Goal: Transaction & Acquisition: Purchase product/service

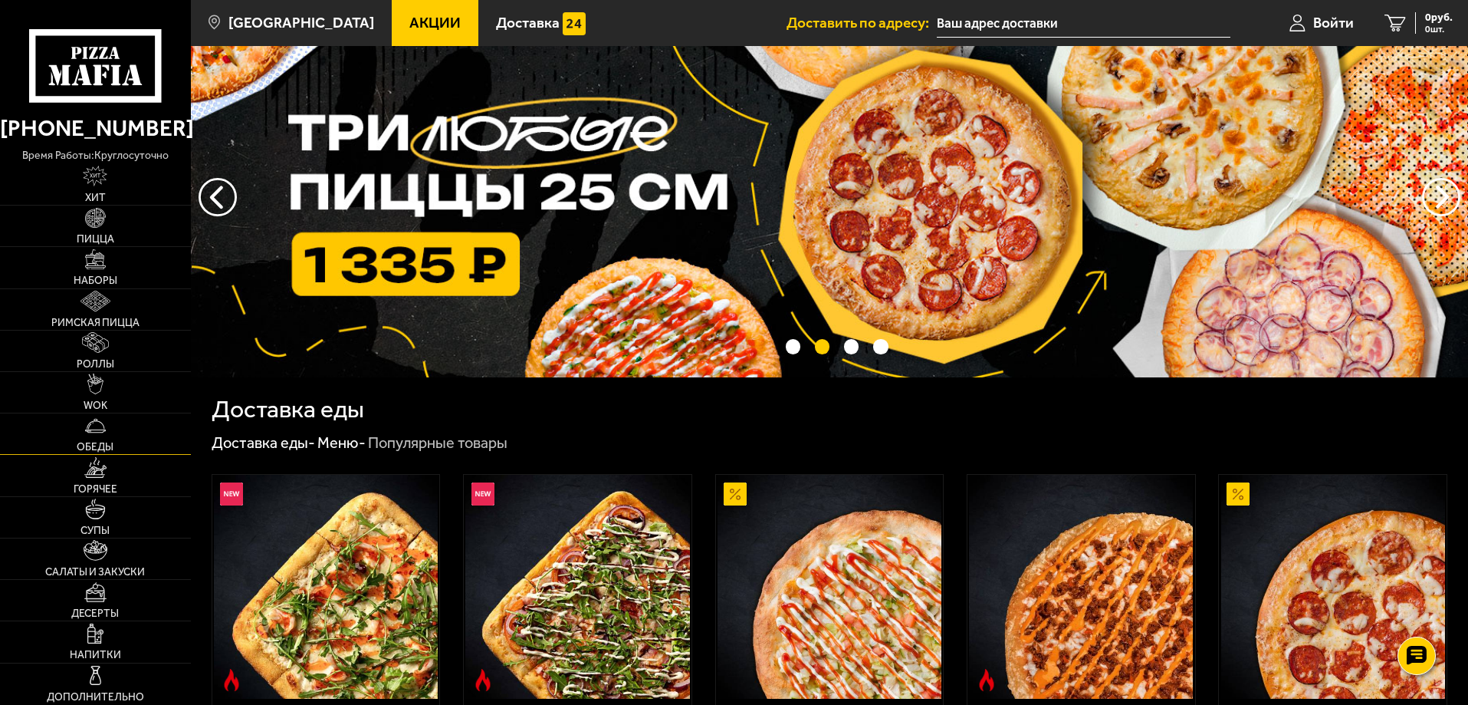
scroll to position [77, 0]
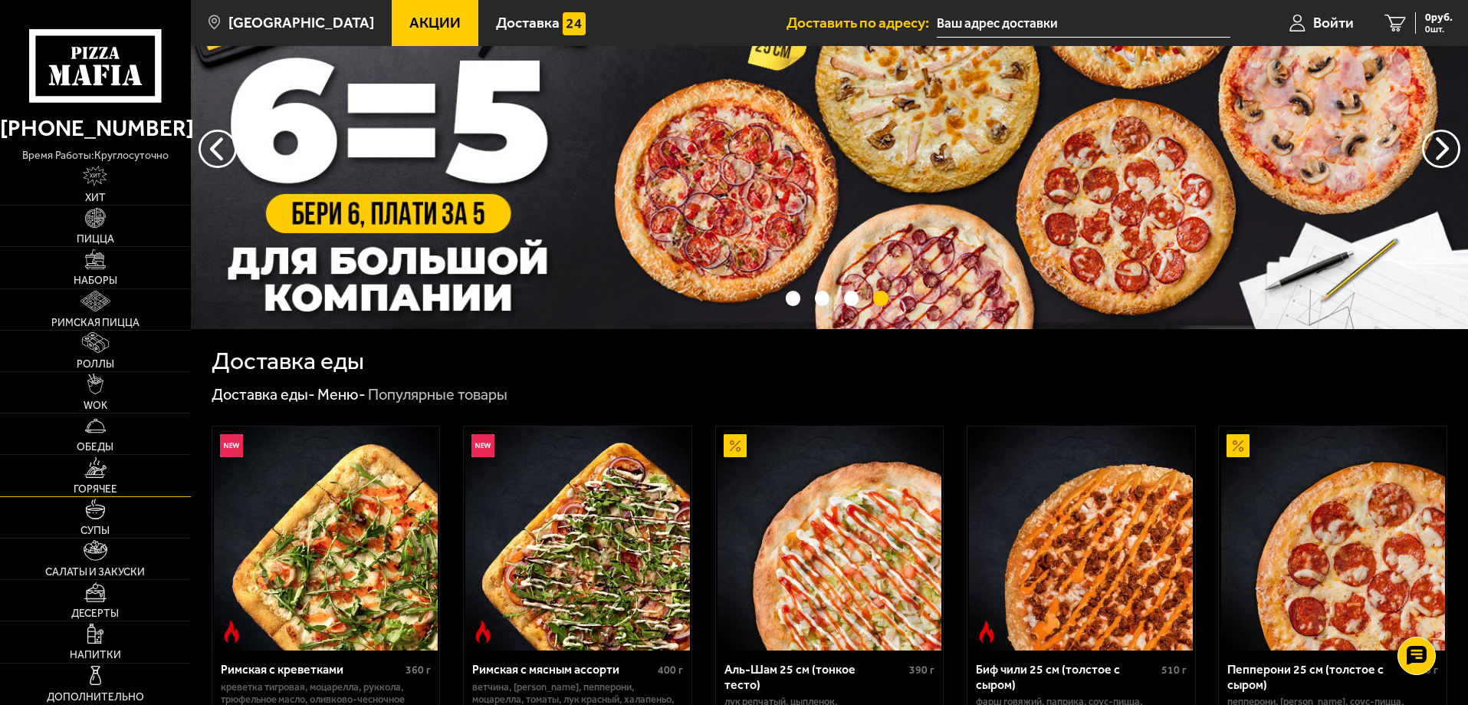
click at [117, 485] on span "Горячее" at bounding box center [96, 489] width 44 height 11
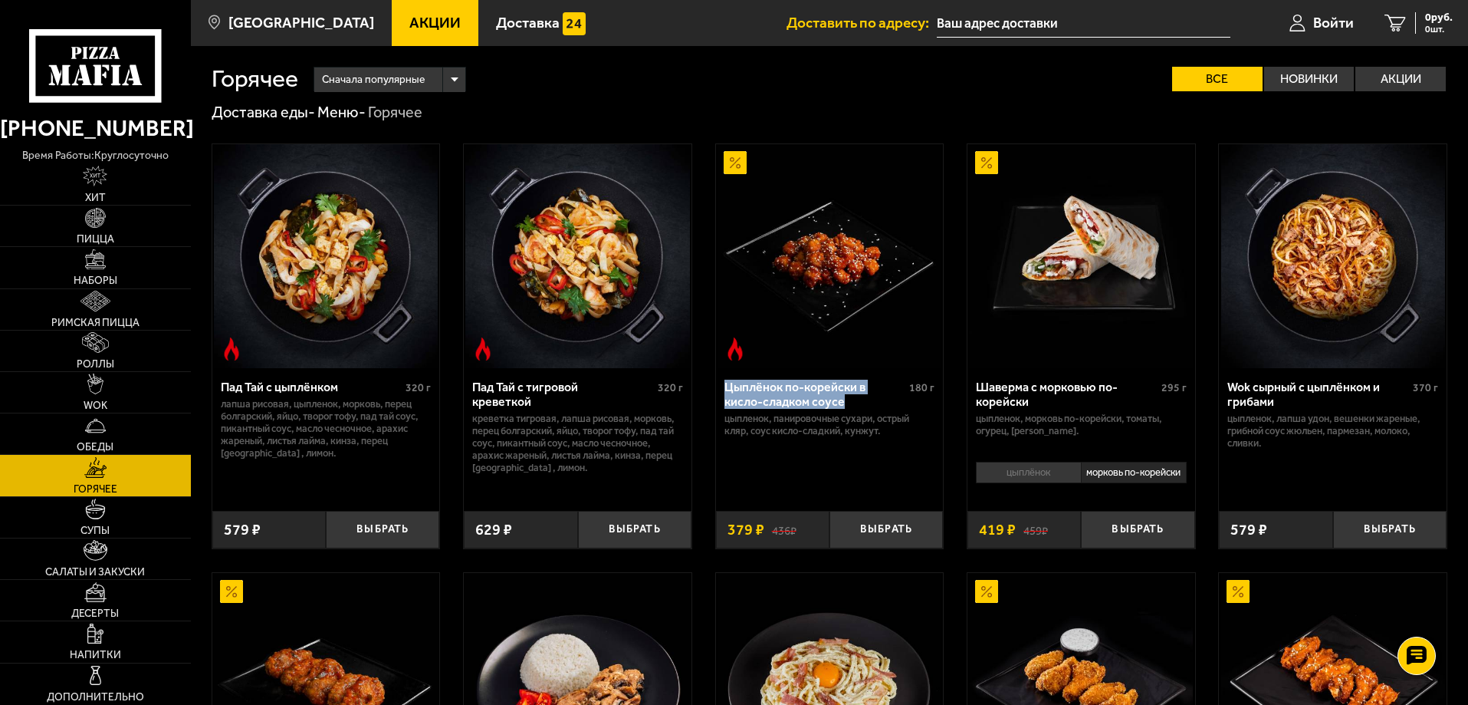
drag, startPoint x: 721, startPoint y: 388, endPoint x: 875, endPoint y: 398, distance: 153.7
click at [875, 398] on div "Цыплёнок по-корейски в кисло-сладком соусе 180 г цыпленок, панировочные сухари,…" at bounding box center [830, 433] width 228 height 131
drag, startPoint x: 725, startPoint y: 421, endPoint x: 899, endPoint y: 436, distance: 174.7
click at [899, 436] on p "цыпленок, панировочные сухари, острый кляр, Соус кисло-сладкий, кунжут." at bounding box center [830, 424] width 211 height 25
click at [887, 455] on div "Цыплёнок по-корейски в кисло-сладком соусе 180 г цыпленок, панировочные сухари,…" at bounding box center [830, 433] width 228 height 131
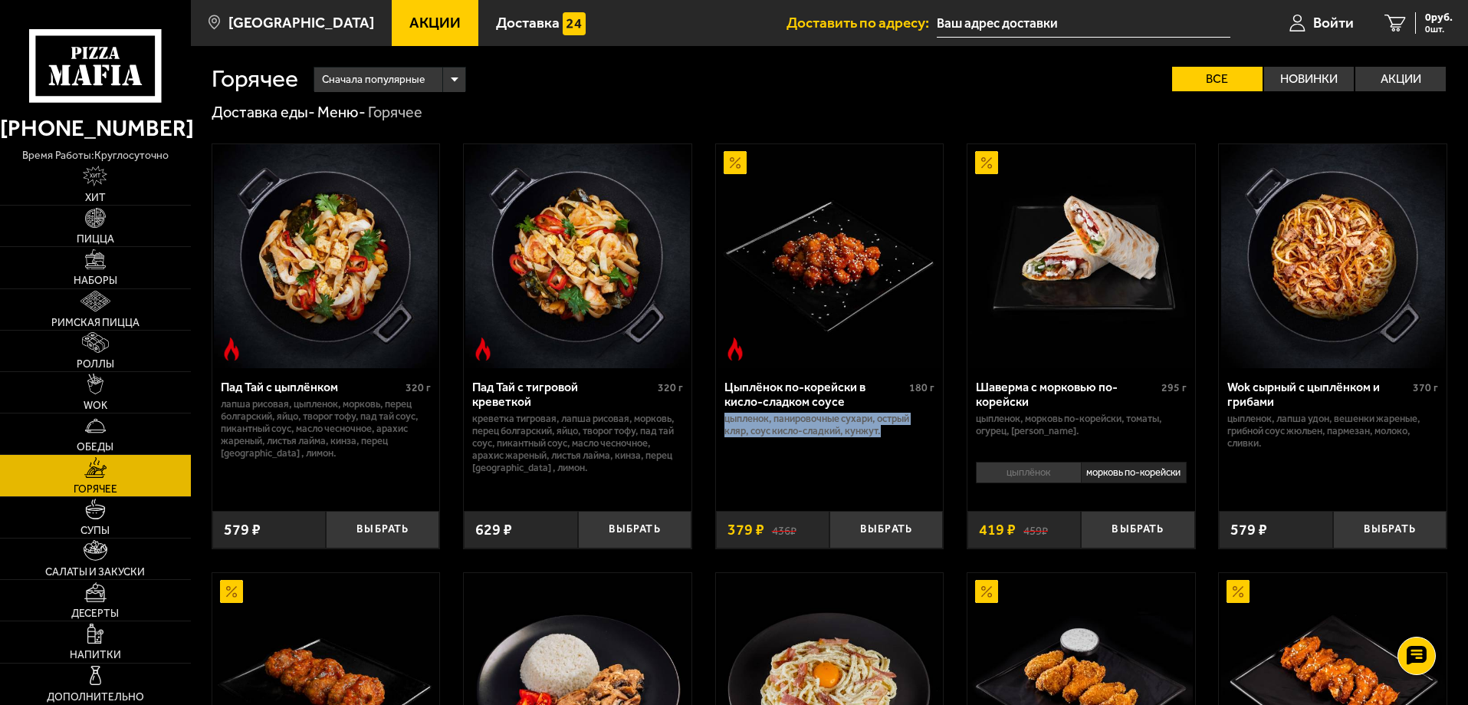
click at [838, 449] on div "Цыплёнок по-корейски в кисло-сладком соусе 180 г цыпленок, панировочные сухари,…" at bounding box center [830, 433] width 228 height 131
click at [741, 447] on div "Цыплёнок по-корейски в кисло-сладком соусе 180 г цыпленок, панировочные сухари,…" at bounding box center [830, 433] width 228 height 131
click at [727, 419] on p "цыпленок, панировочные сухари, острый кляр, Соус кисло-сладкий, кунжут." at bounding box center [830, 424] width 211 height 25
click at [62, 517] on link "Супы" at bounding box center [95, 517] width 191 height 41
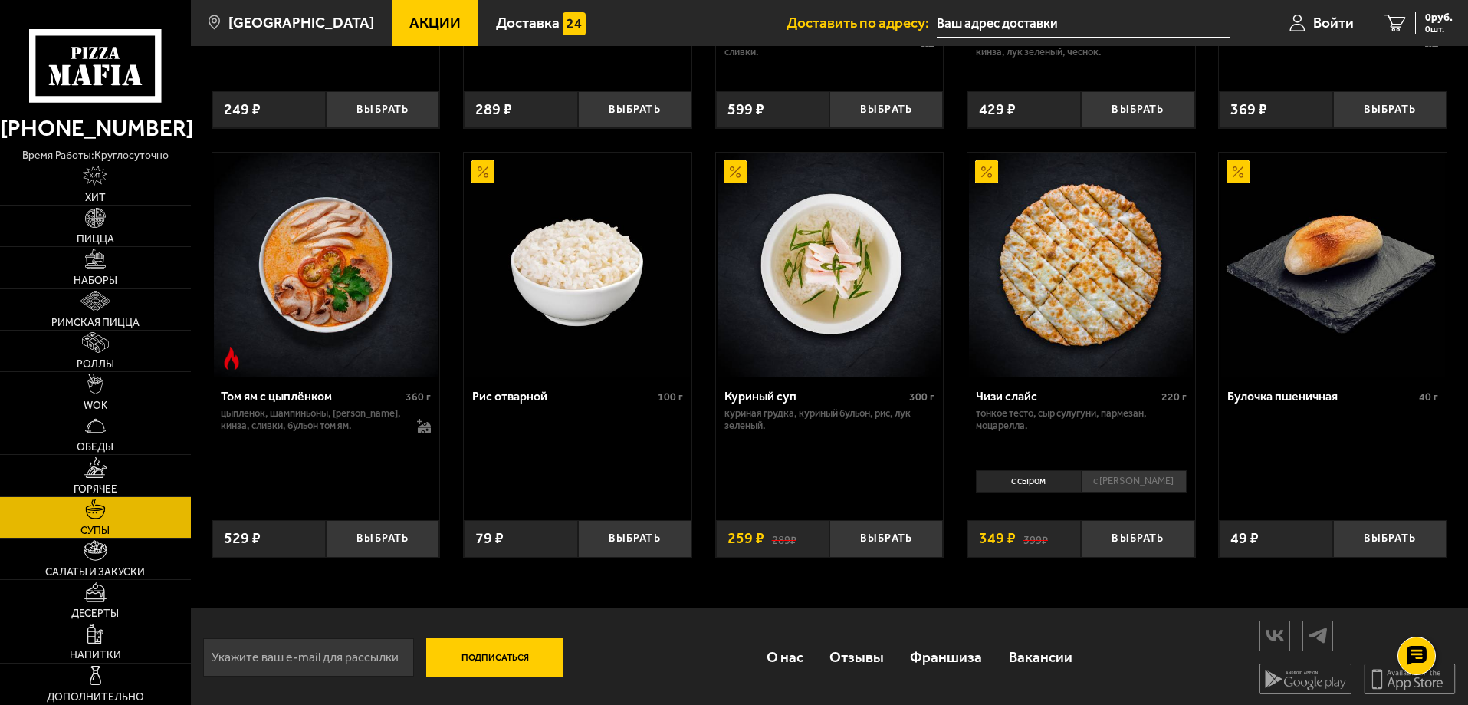
scroll to position [557, 0]
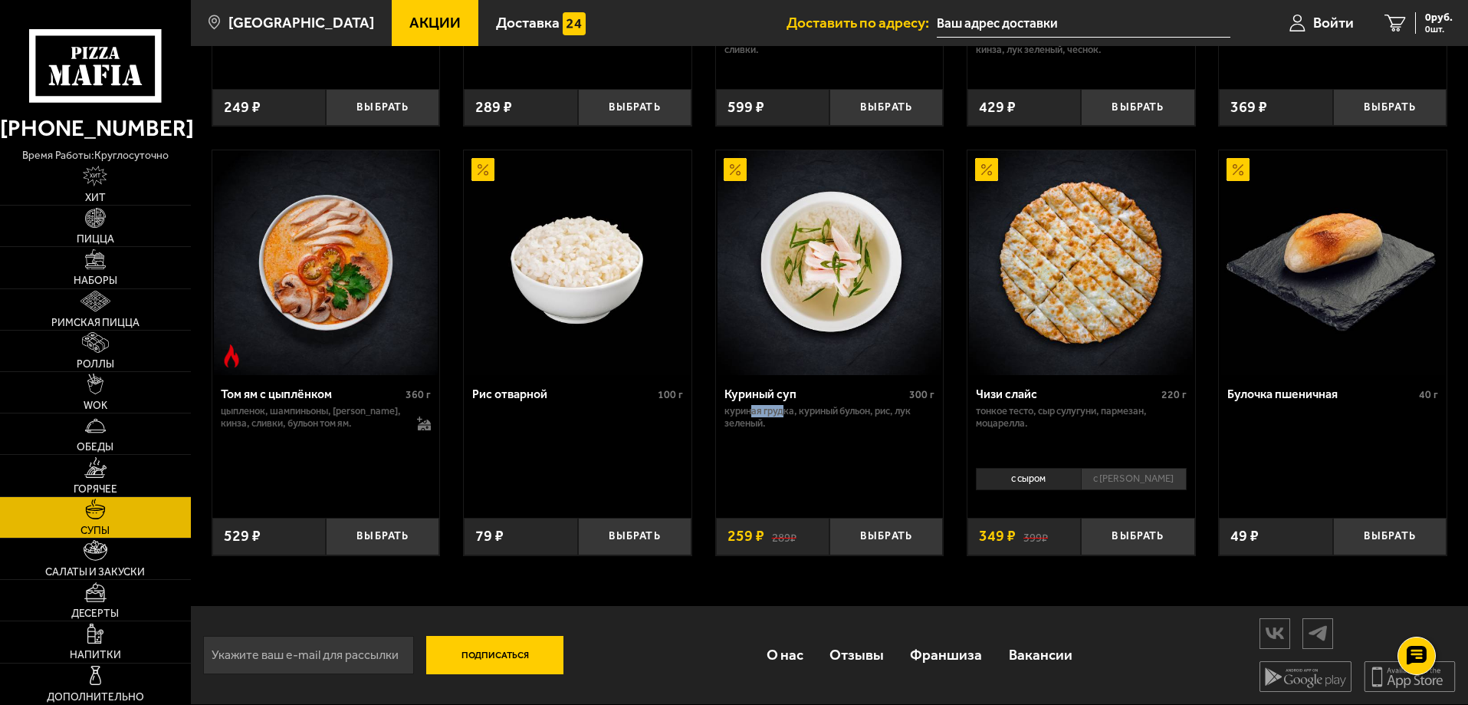
drag, startPoint x: 750, startPoint y: 406, endPoint x: 781, endPoint y: 409, distance: 31.7
click at [781, 409] on p "куриная грудка, куриный бульон, рис, лук зеленый." at bounding box center [830, 417] width 211 height 25
click at [777, 427] on p "куриная грудка, куриный бульон, рис, лук зеленый." at bounding box center [830, 417] width 211 height 25
drag, startPoint x: 722, startPoint y: 406, endPoint x: 781, endPoint y: 398, distance: 59.5
click at [781, 398] on div "Куриный суп 300 г куриная грудка, куриный бульон, рис, лук зеленый." at bounding box center [830, 440] width 228 height 131
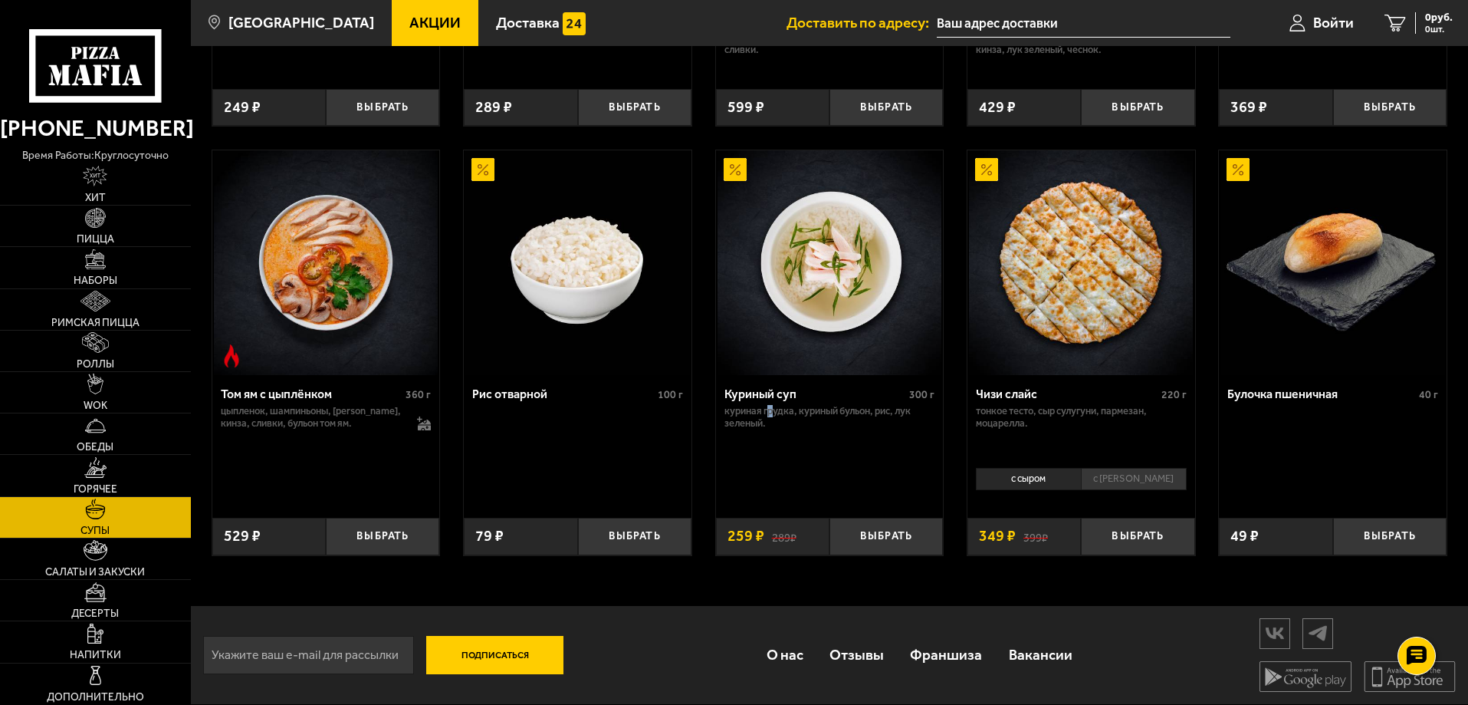
click at [771, 413] on p "куриная грудка, куриный бульон, рис, лук зеленый." at bounding box center [830, 417] width 211 height 25
click at [765, 409] on p "куриная грудка, куриный бульон, рис, лук зеленый." at bounding box center [830, 417] width 211 height 25
drag, startPoint x: 723, startPoint y: 410, endPoint x: 792, endPoint y: 416, distance: 69.3
click at [792, 416] on div "Куриный суп 300 г куриная грудка, куриный бульон, рис, лук зеленый." at bounding box center [830, 440] width 228 height 131
click at [765, 432] on div "Куриный суп 300 г куриная грудка, куриный бульон, рис, лук зеленый." at bounding box center [830, 440] width 228 height 131
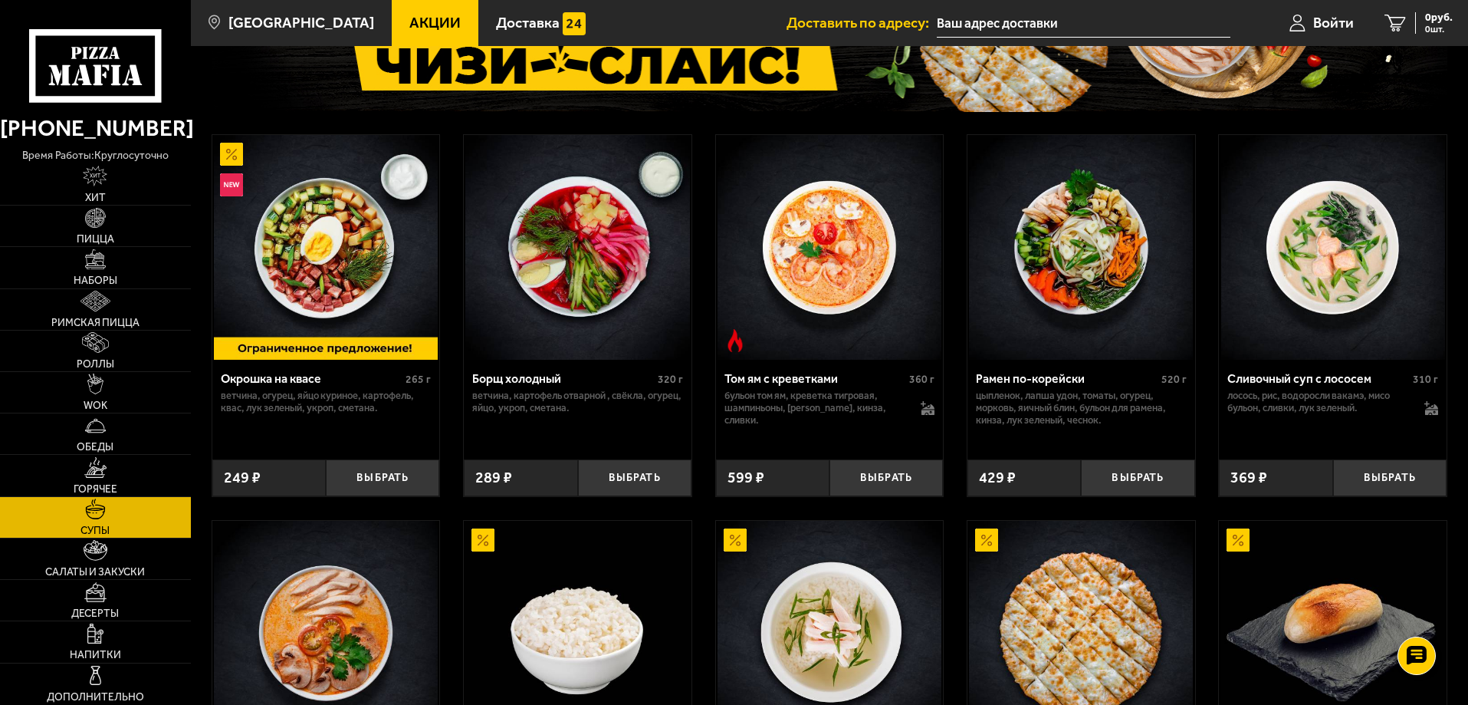
scroll to position [0, 0]
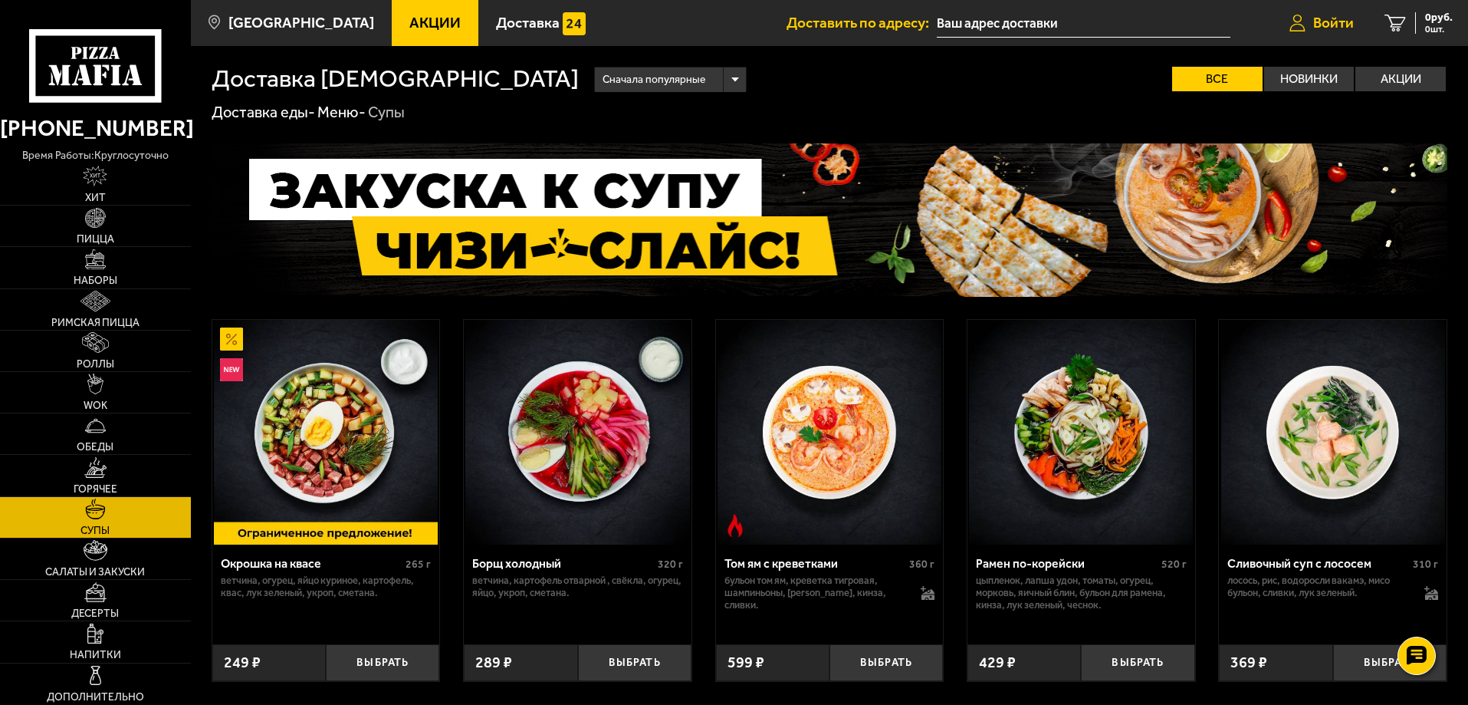
click at [1337, 22] on span "Войти" at bounding box center [1333, 22] width 41 height 15
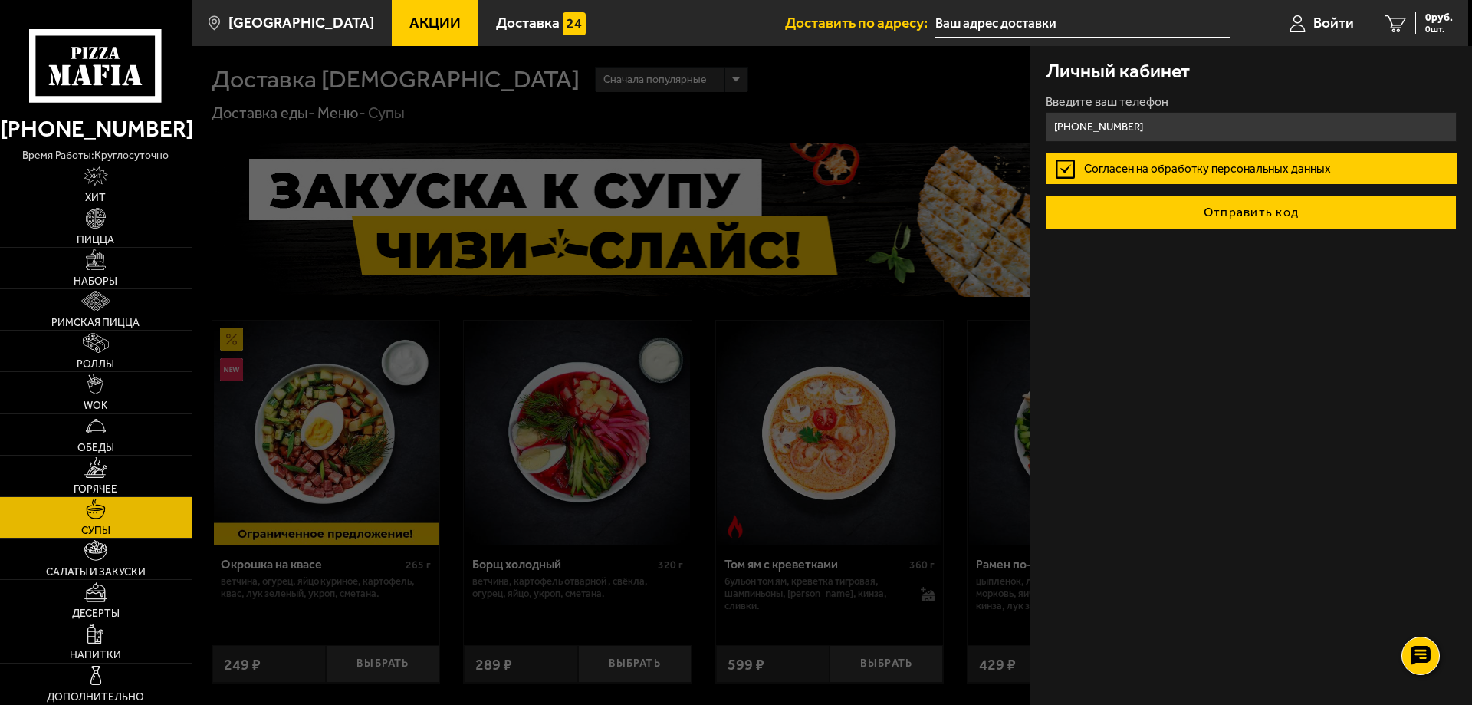
type input "[PHONE_NUMBER]"
click at [1252, 215] on button "Отправить код" at bounding box center [1251, 213] width 411 height 34
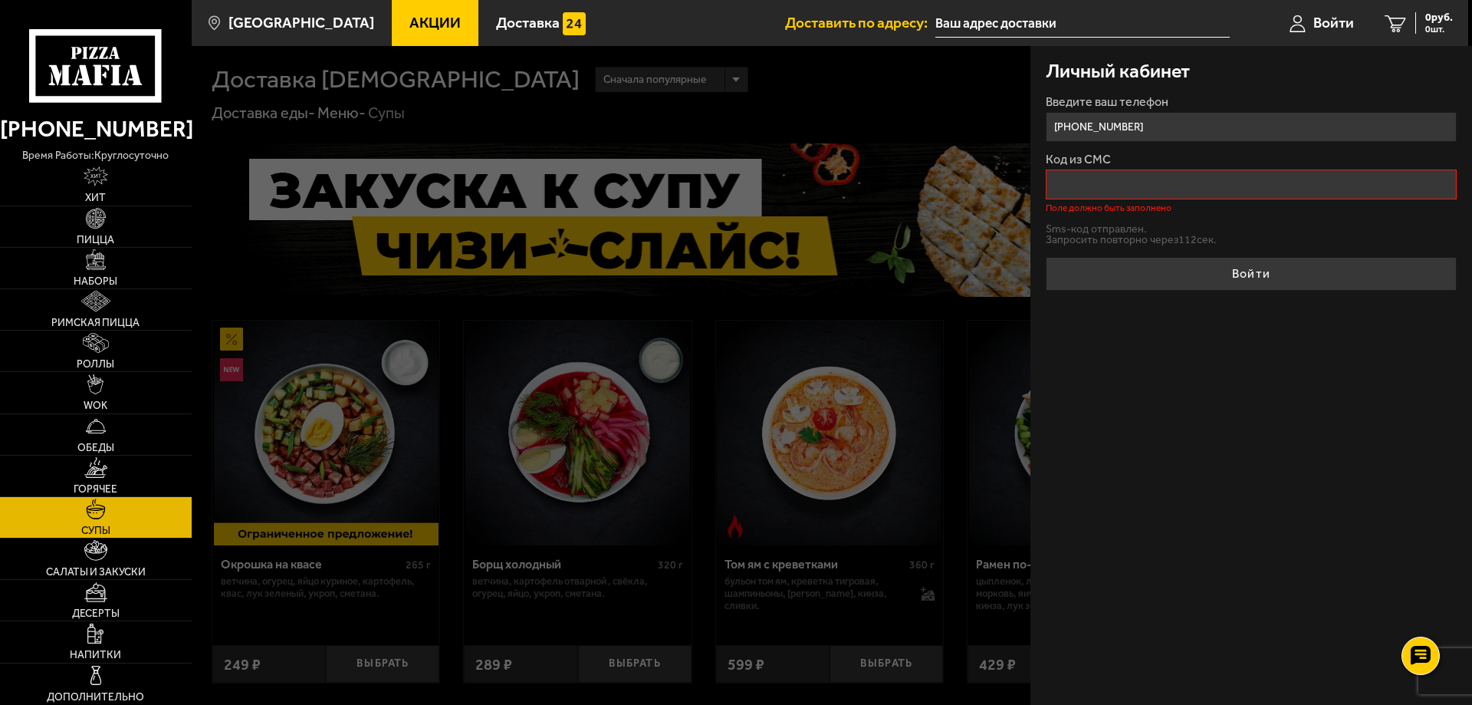
click at [1125, 176] on input "Код из СМС" at bounding box center [1251, 184] width 411 height 30
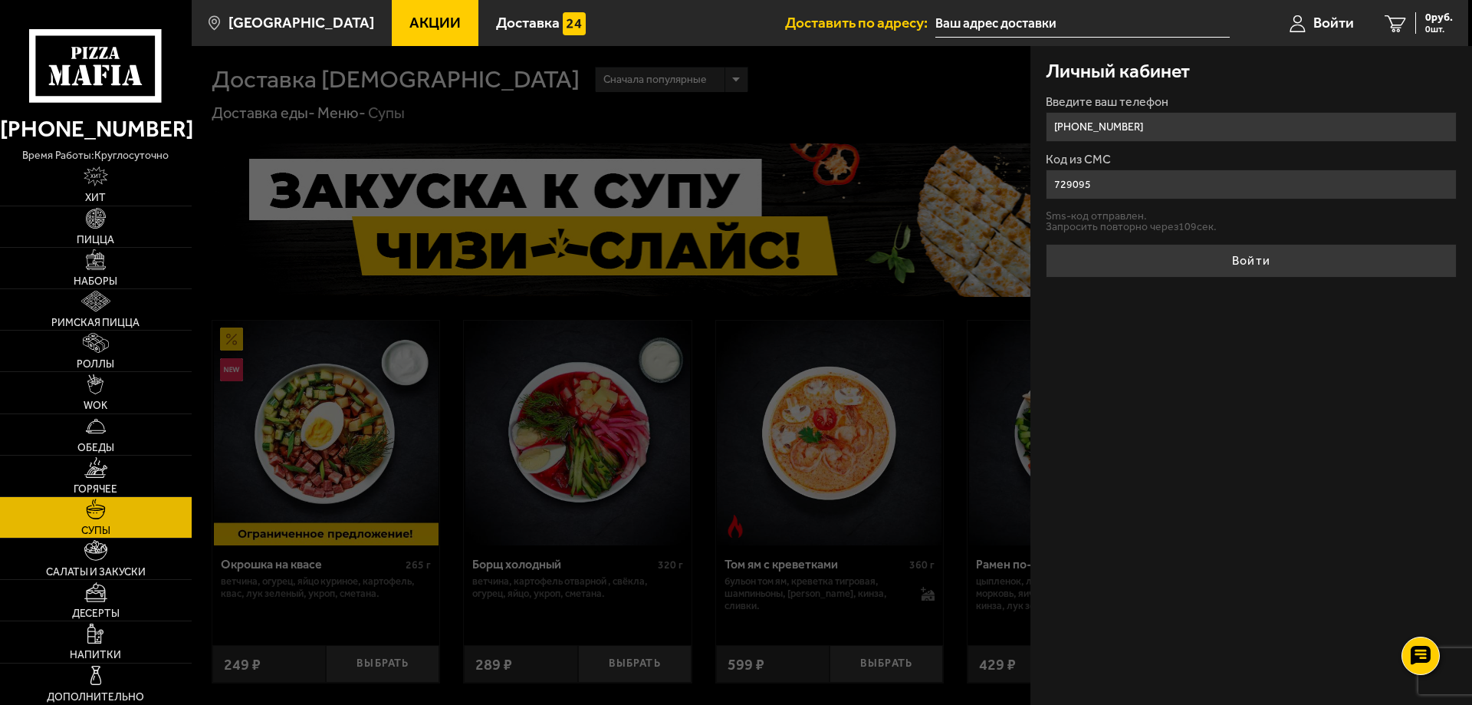
type input "729095"
click at [1046, 244] on button "Войти" at bounding box center [1251, 261] width 411 height 34
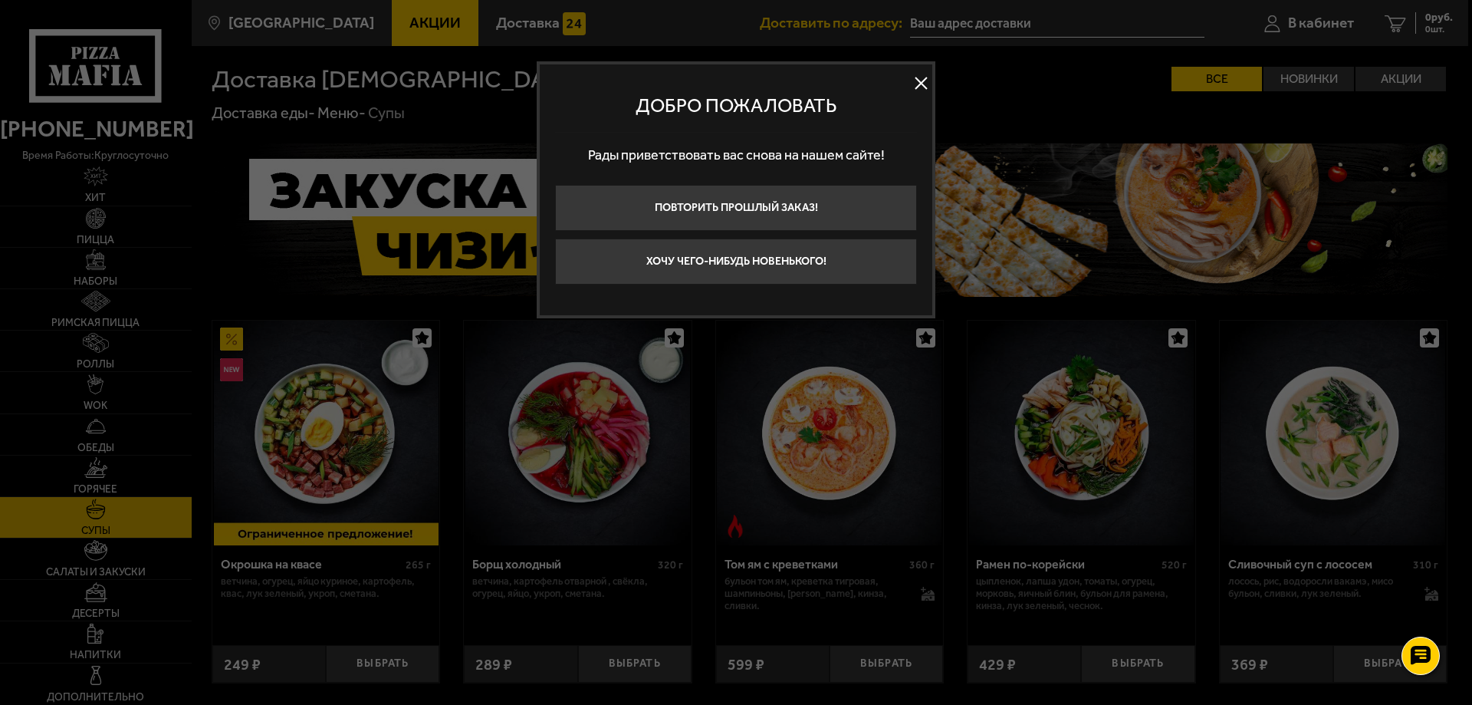
click at [916, 87] on button at bounding box center [920, 83] width 23 height 23
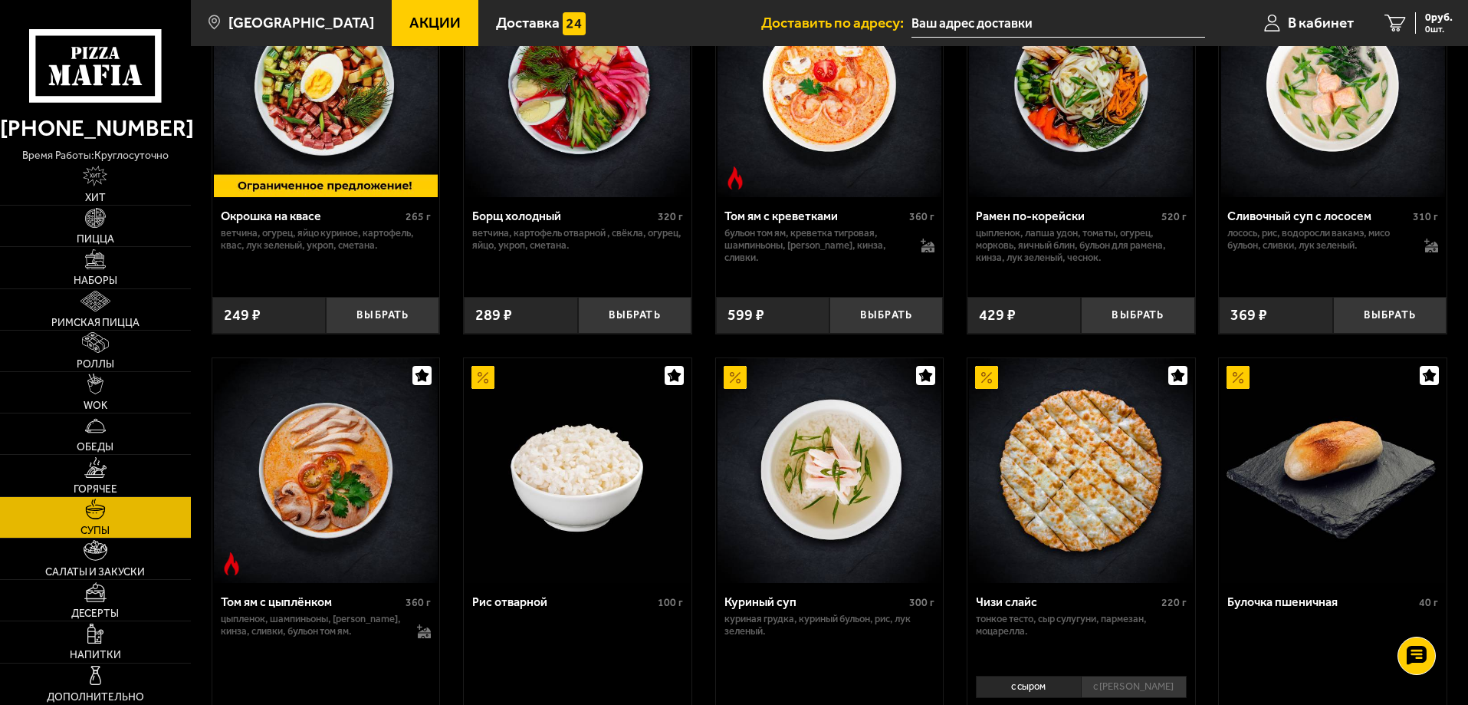
scroll to position [460, 0]
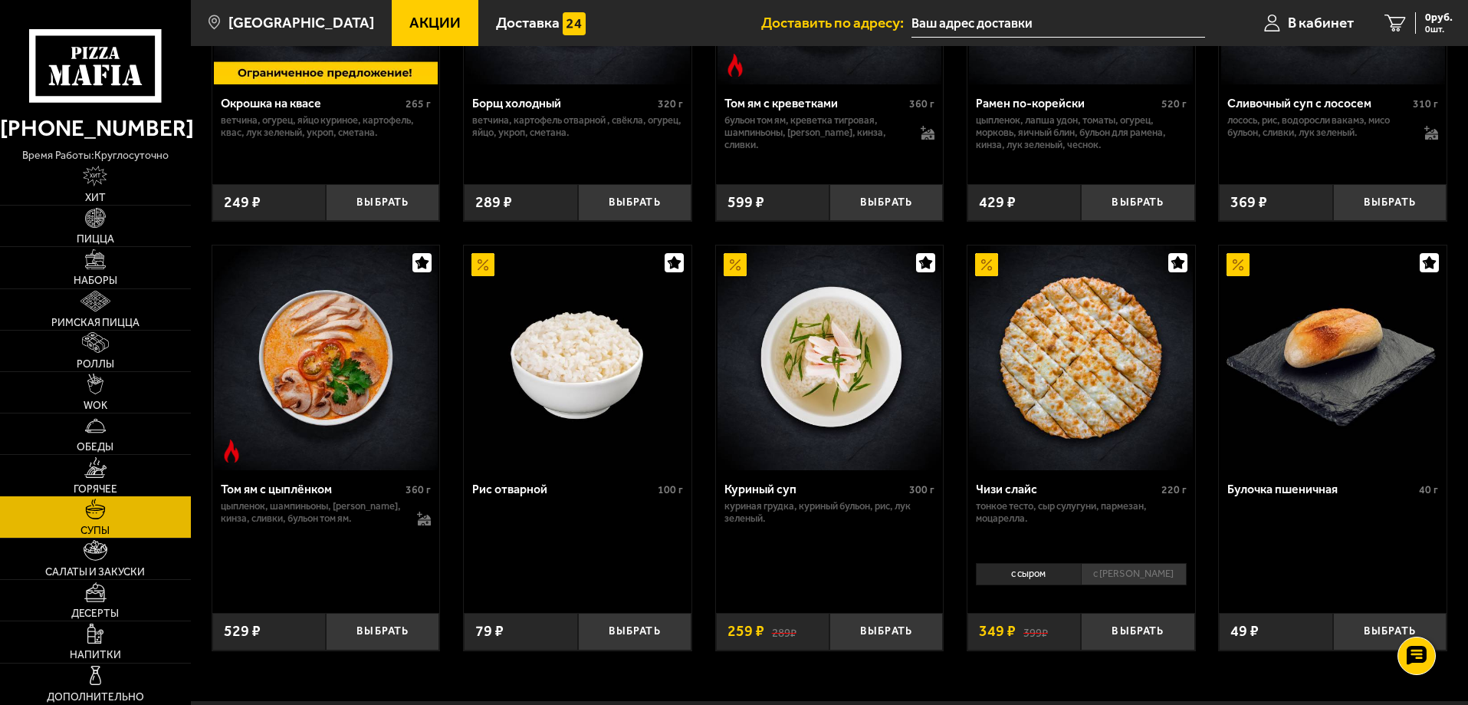
click at [59, 457] on link "Горячее" at bounding box center [95, 475] width 191 height 41
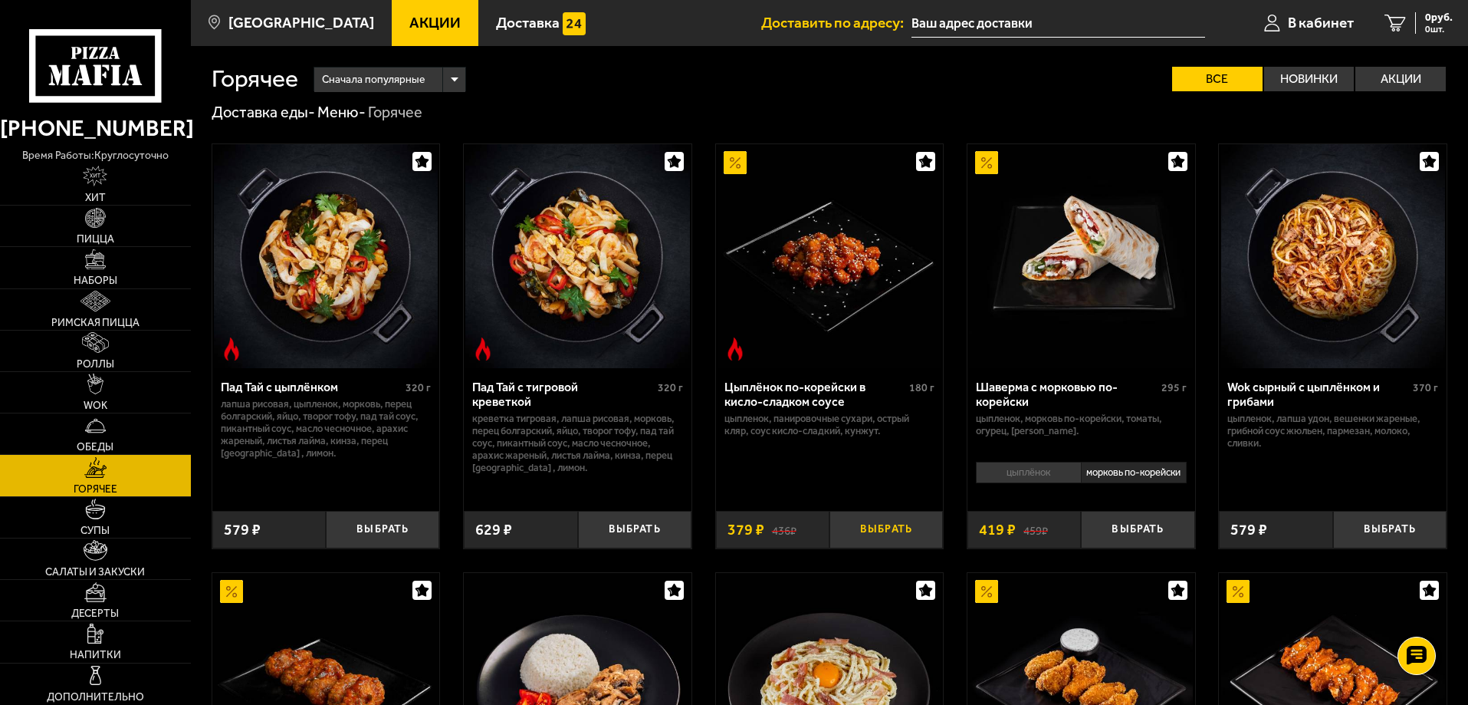
click at [875, 544] on button "Выбрать" at bounding box center [886, 530] width 113 height 38
click at [932, 534] on button "+" at bounding box center [924, 530] width 38 height 38
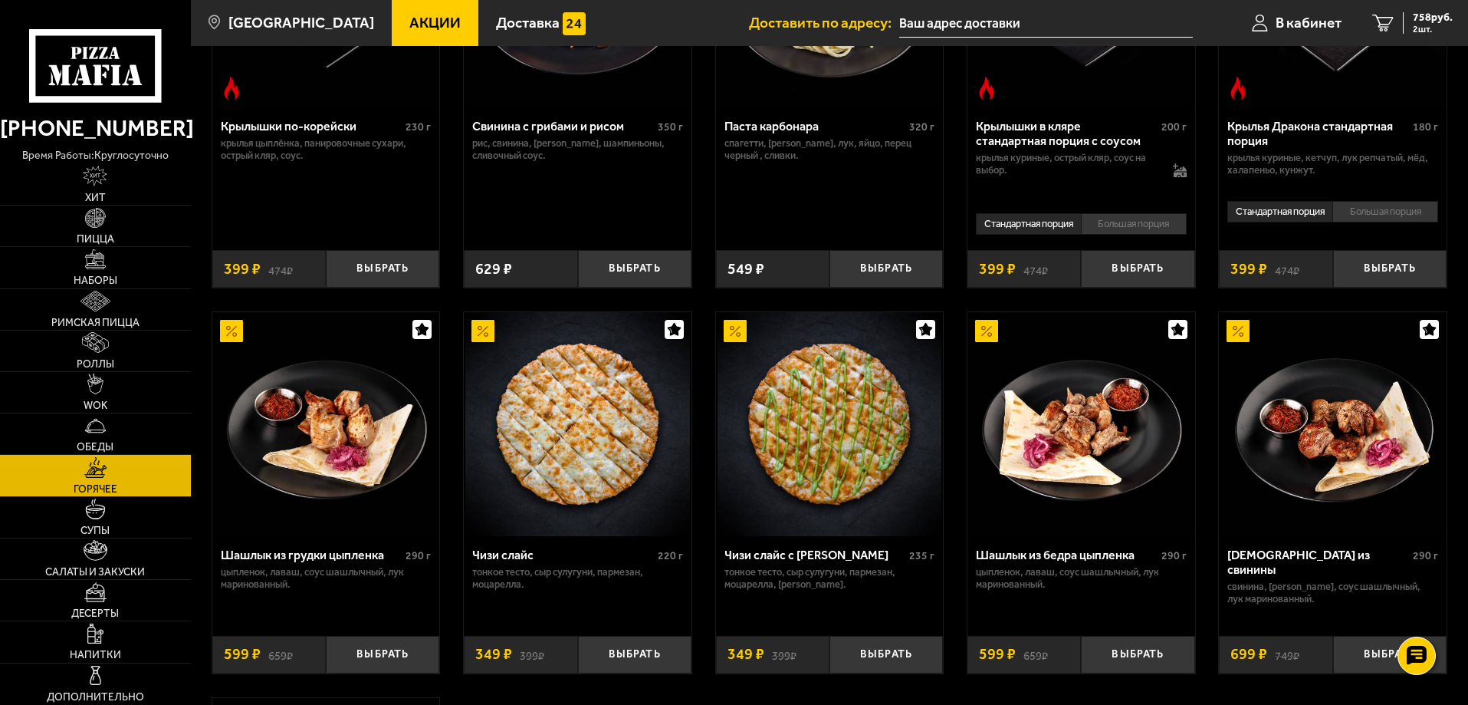
scroll to position [843, 0]
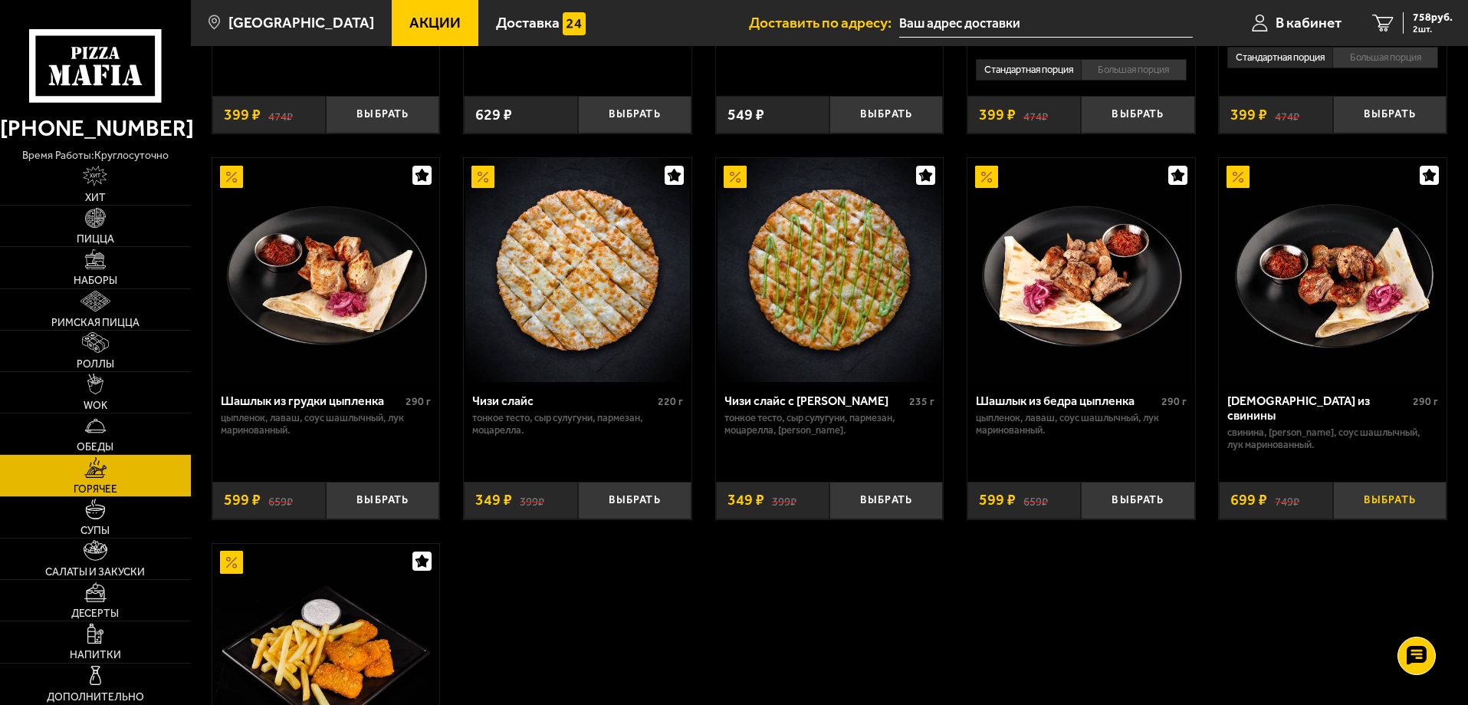
click at [1409, 517] on button "Выбрать" at bounding box center [1389, 500] width 113 height 38
click at [74, 228] on link "Пицца" at bounding box center [95, 225] width 191 height 41
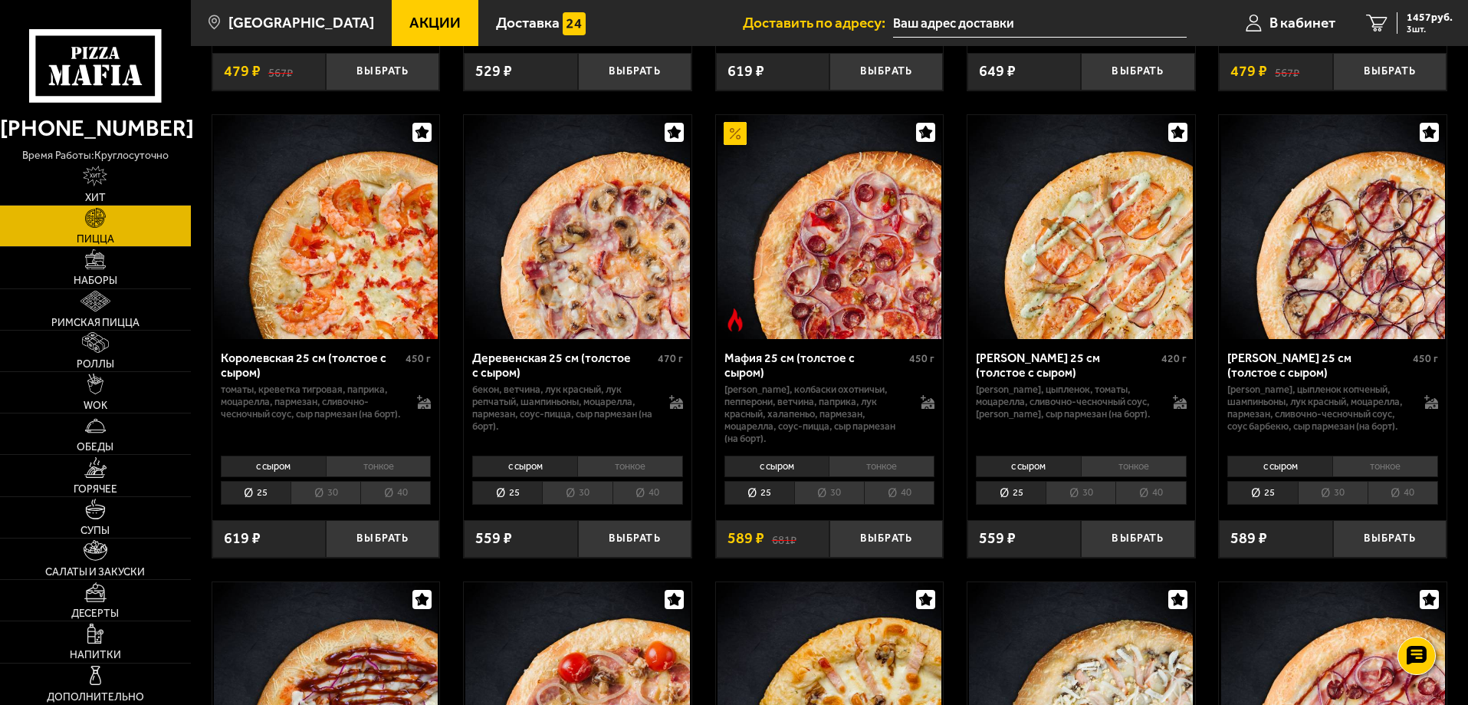
scroll to position [1457, 0]
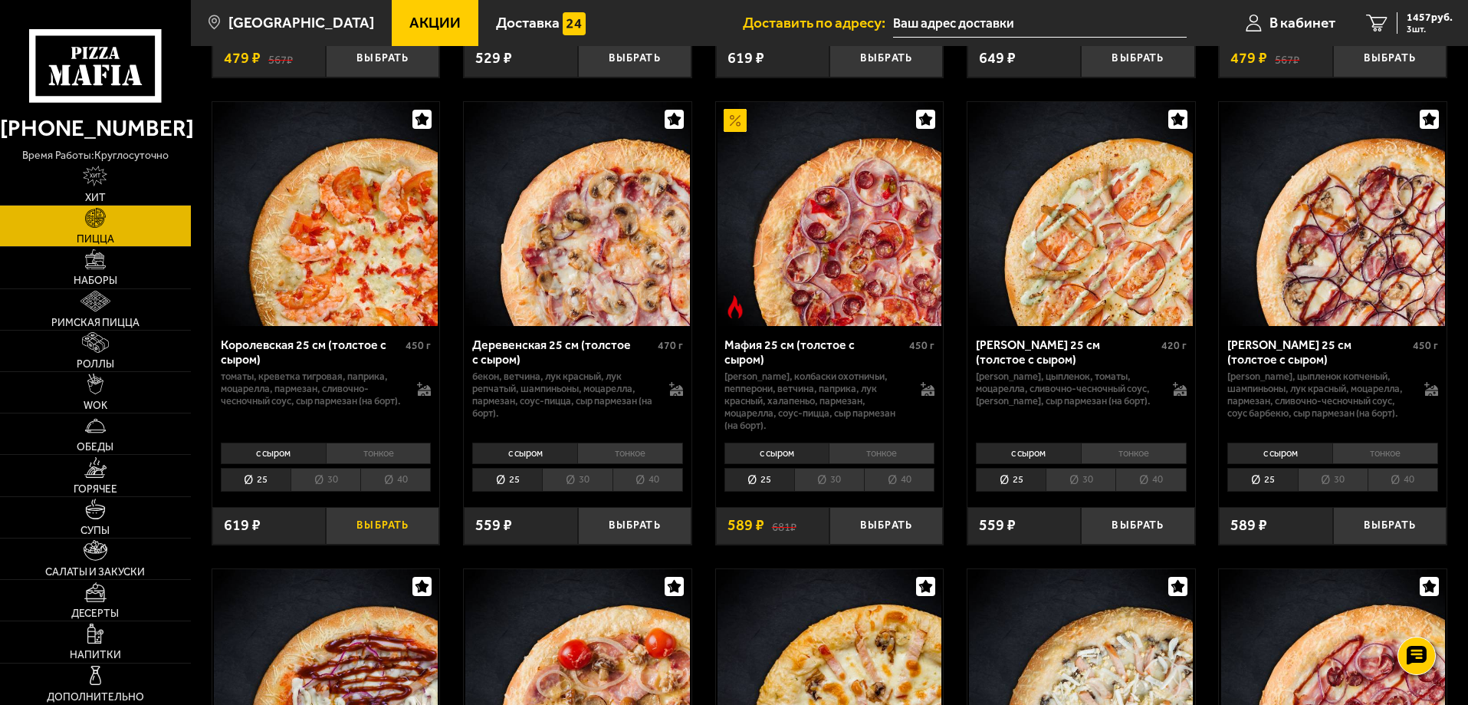
click at [393, 544] on button "Выбрать" at bounding box center [382, 526] width 113 height 38
click at [1375, 23] on icon "4" at bounding box center [1376, 24] width 21 height 18
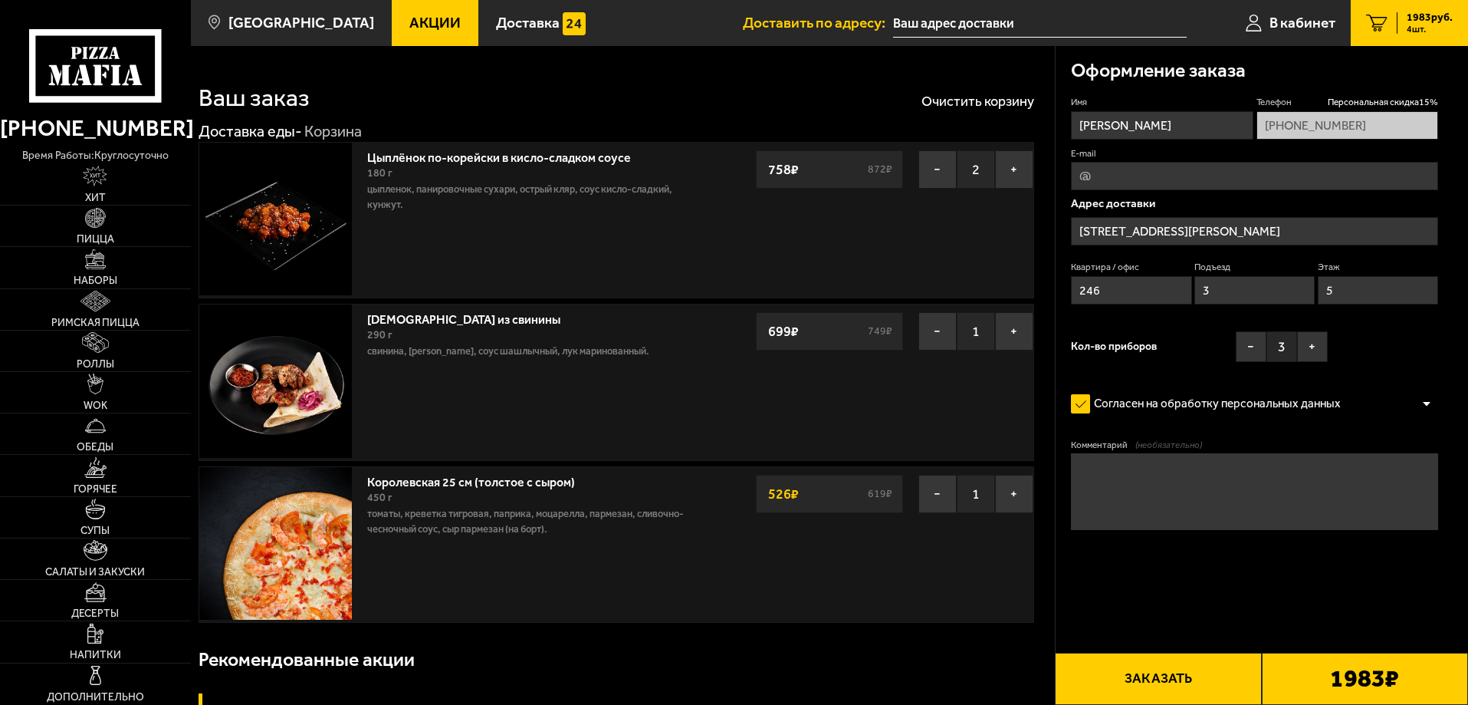
type input "[STREET_ADDRESS][PERSON_NAME]"
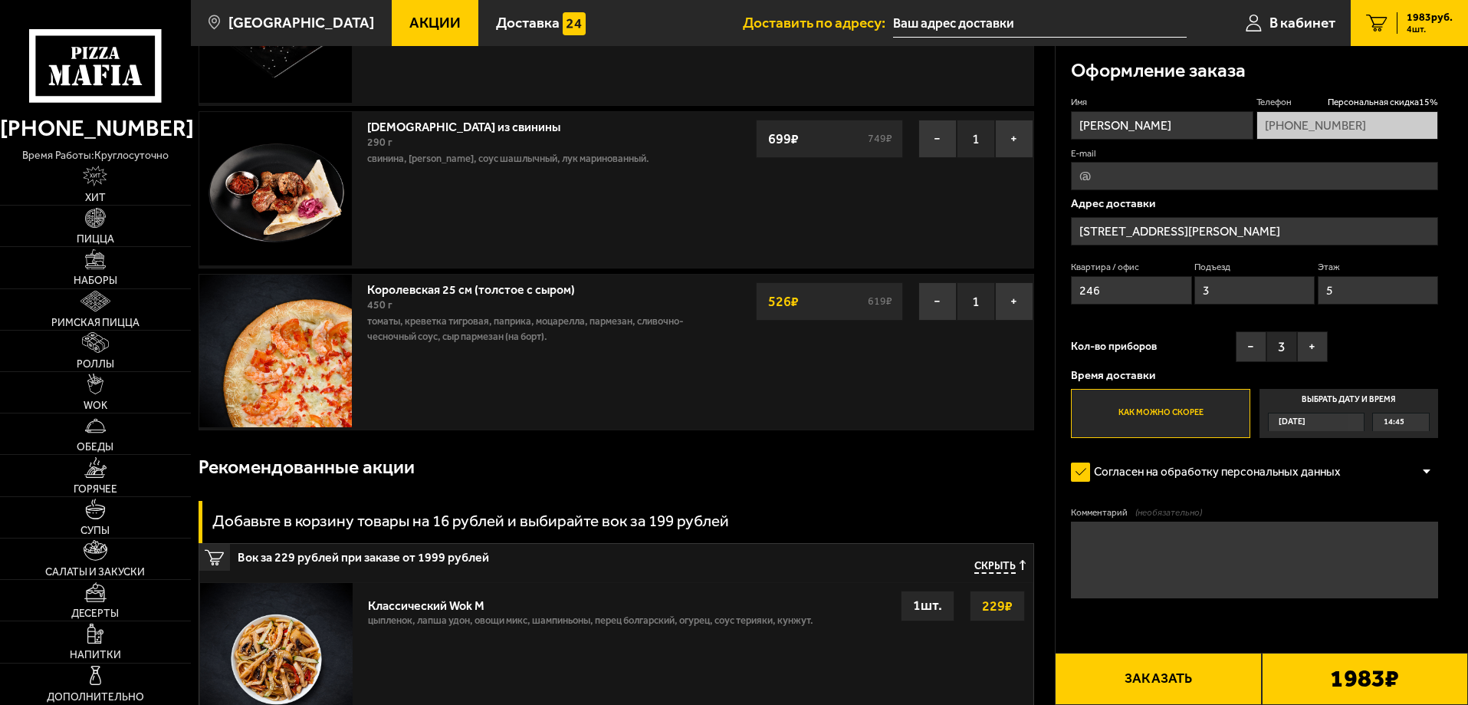
scroll to position [230, 0]
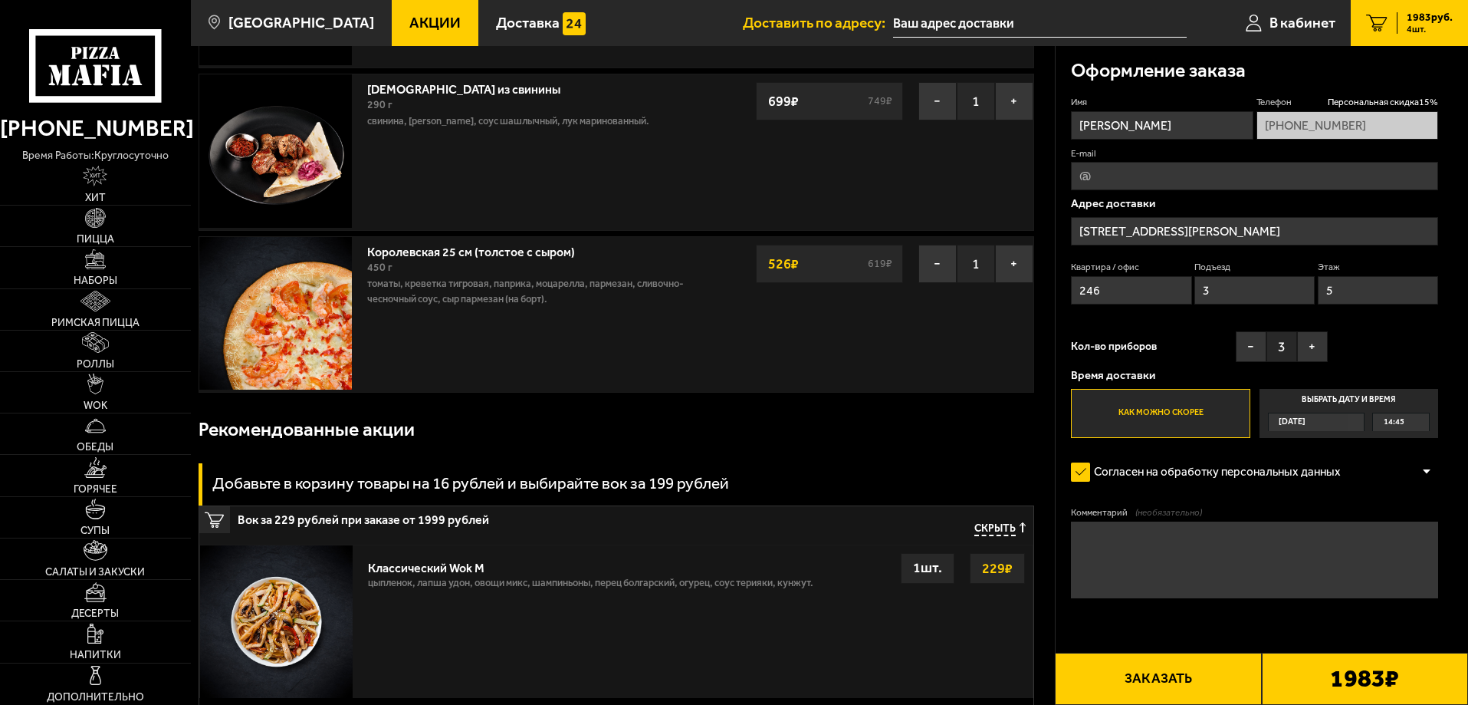
click at [1080, 179] on input "E-mail" at bounding box center [1254, 176] width 367 height 28
type input "[EMAIL_ADDRESS][DOMAIN_NAME]"
click at [1253, 350] on button "−" at bounding box center [1251, 346] width 31 height 31
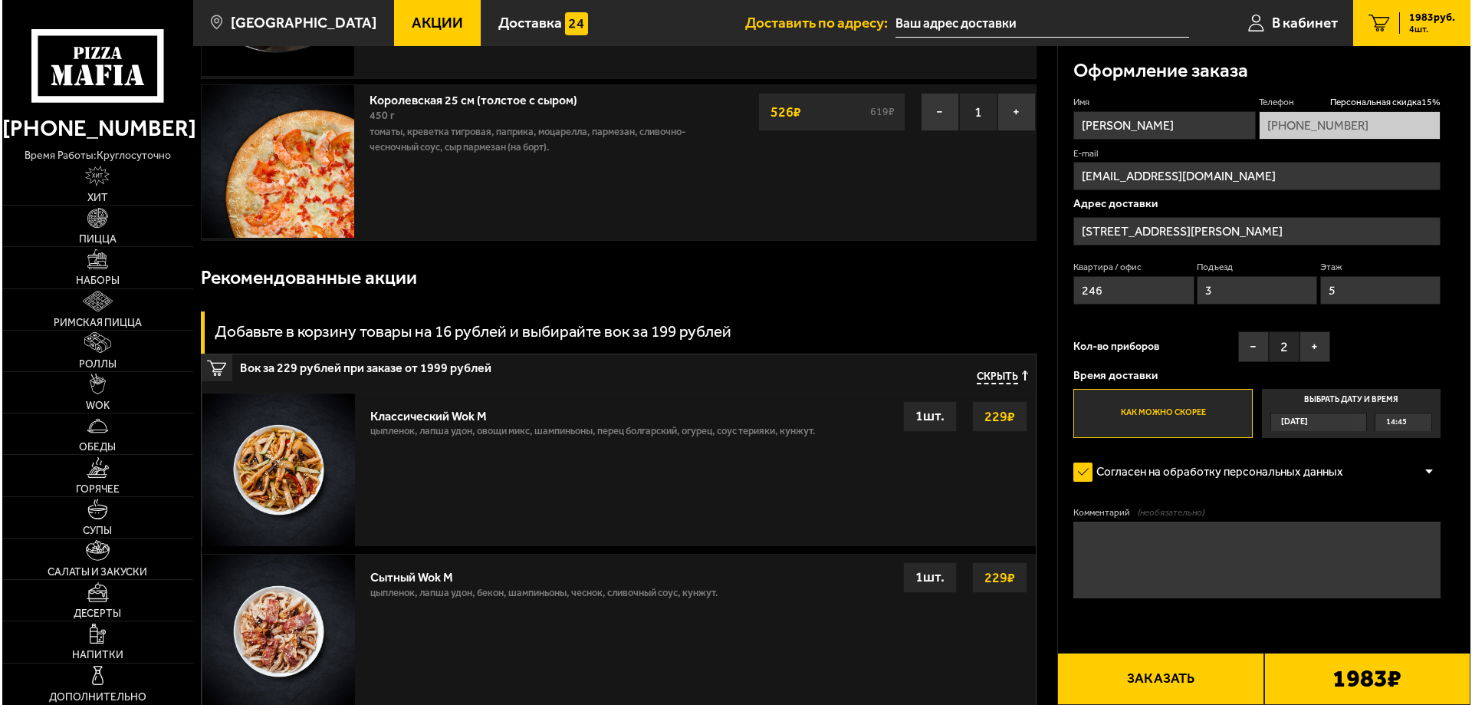
scroll to position [383, 0]
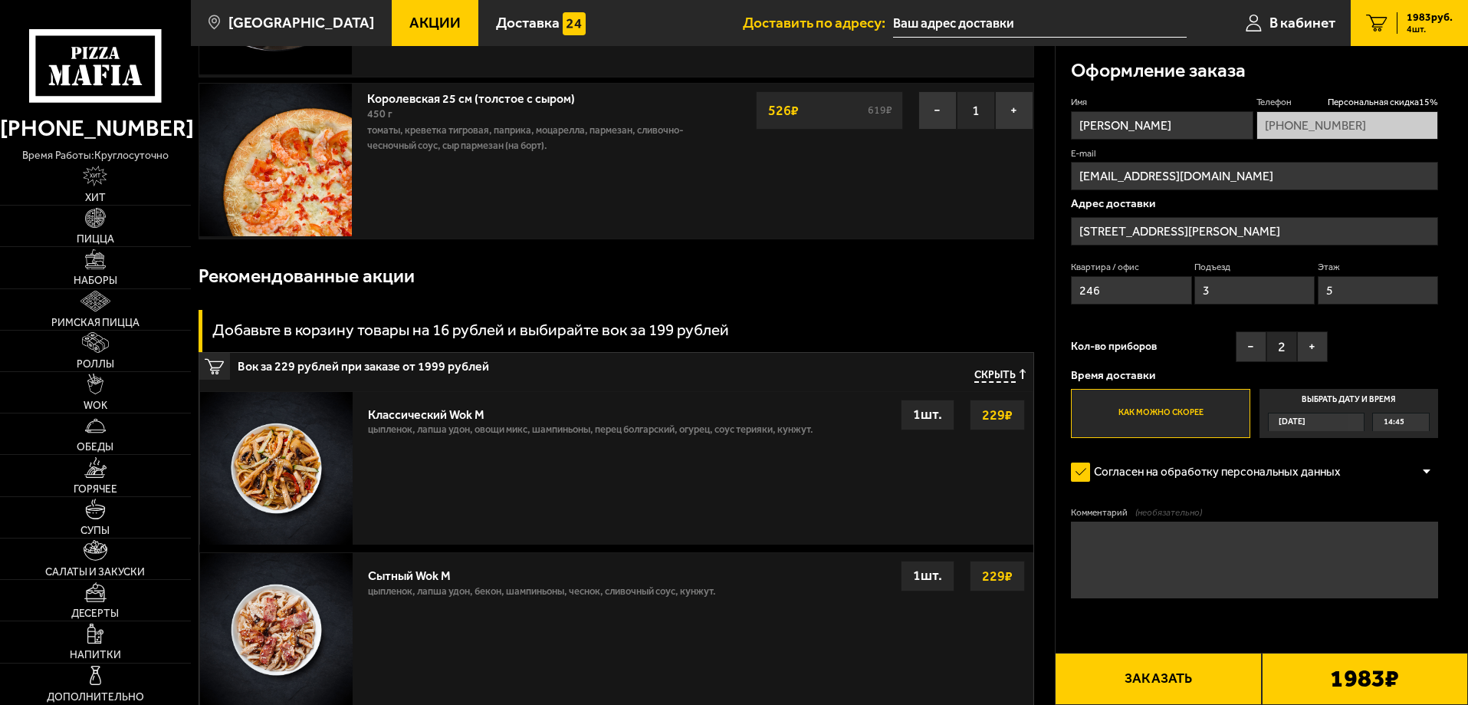
click at [1148, 675] on button "Заказать" at bounding box center [1158, 678] width 206 height 52
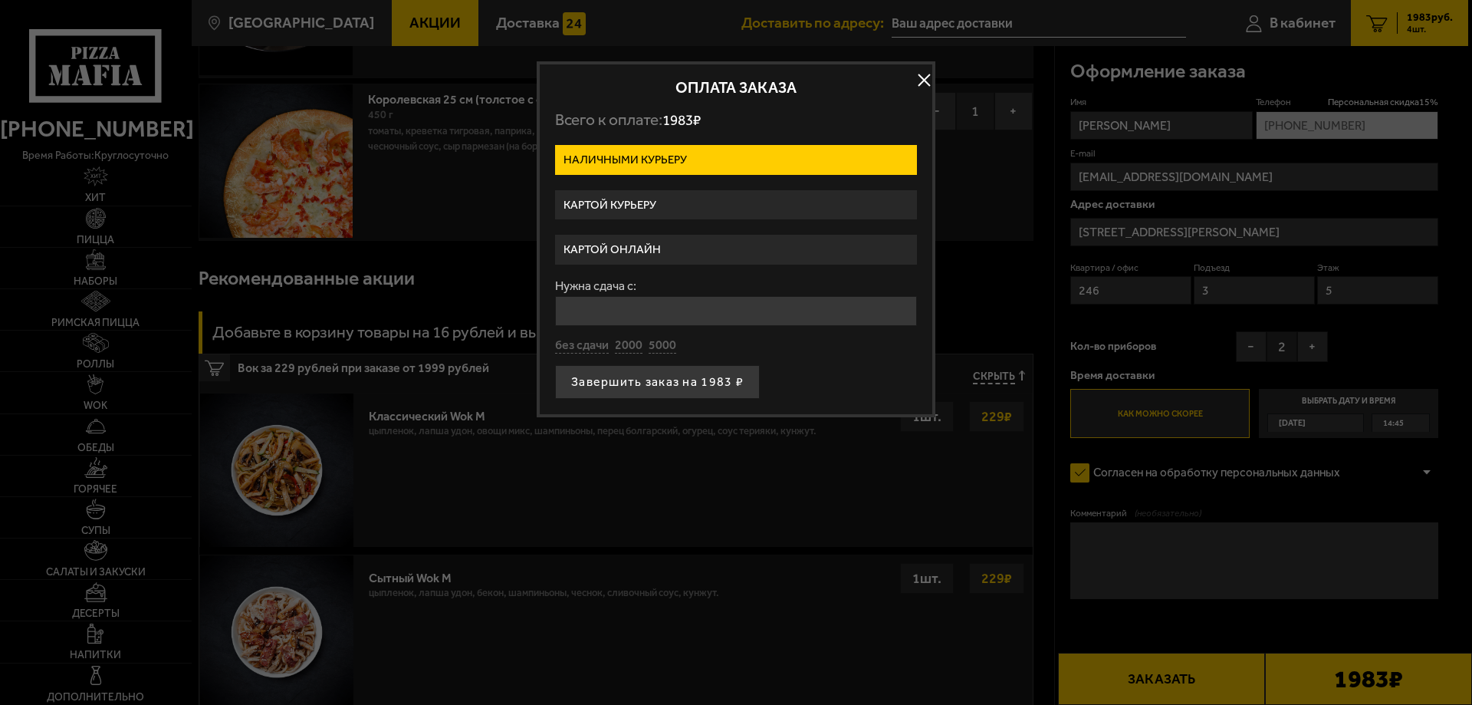
click at [698, 203] on label "Картой курьеру" at bounding box center [736, 205] width 362 height 30
click at [0, 0] on input "Картой курьеру" at bounding box center [0, 0] width 0 height 0
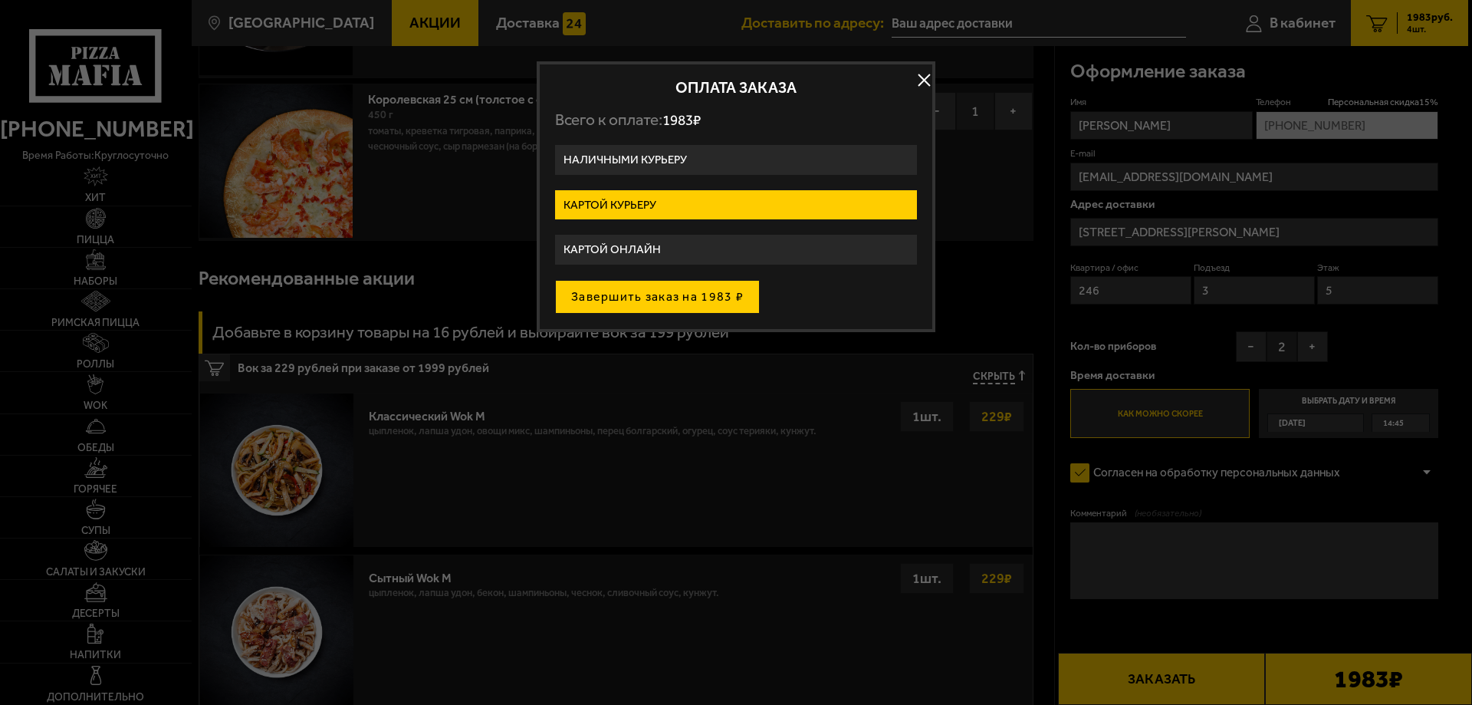
click at [679, 297] on button "Завершить заказ на 1983 ₽" at bounding box center [657, 297] width 205 height 34
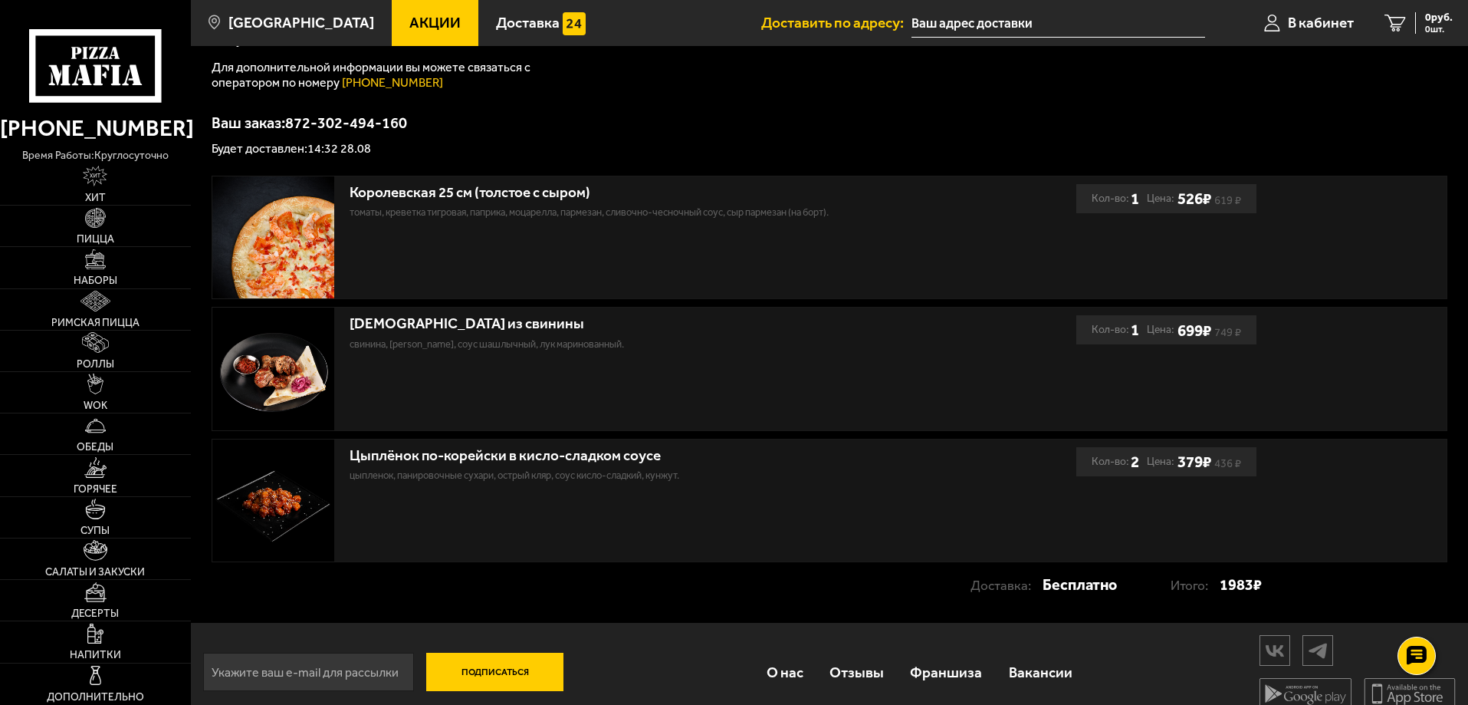
scroll to position [259, 0]
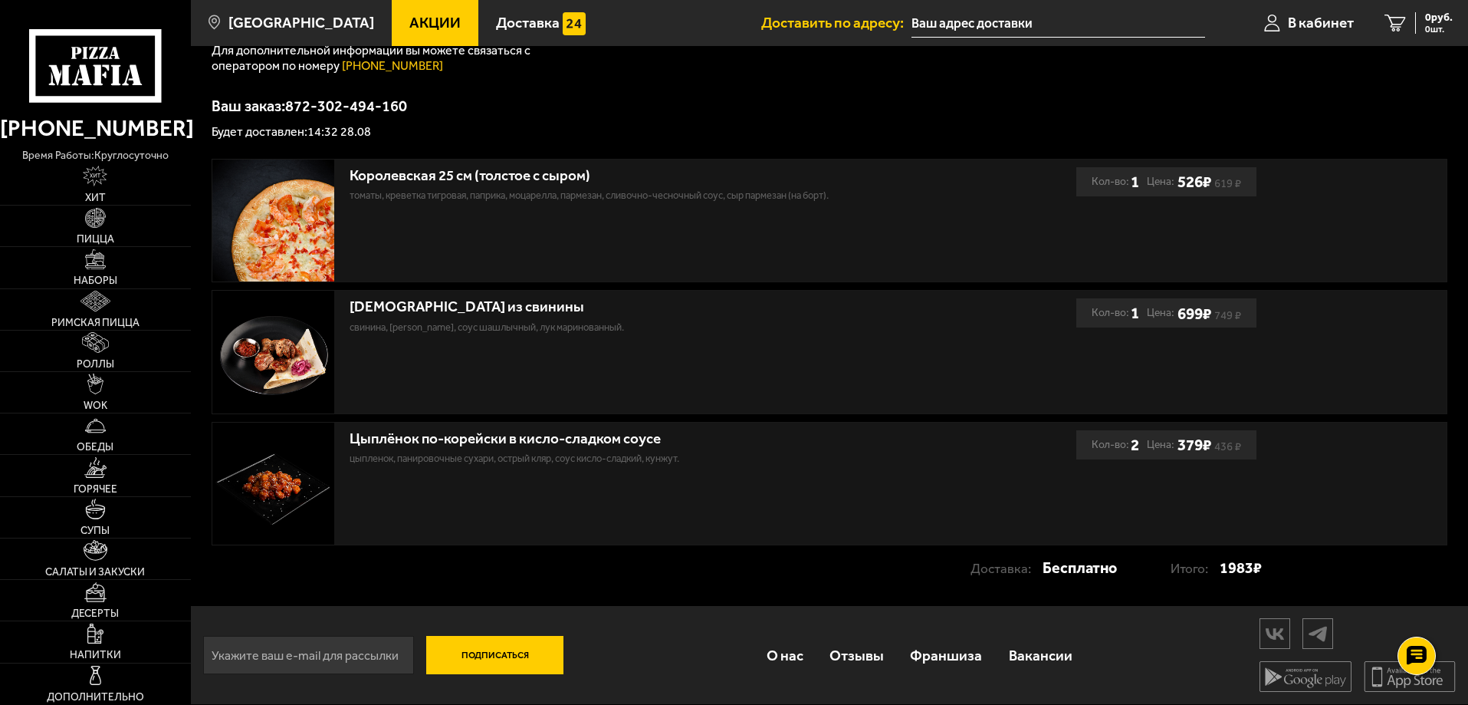
drag, startPoint x: 1165, startPoint y: 567, endPoint x: 1282, endPoint y: 563, distance: 116.6
click at [1282, 563] on div "Королевская 25 см (толстое с сыром) томаты, креветка тигровая, паприка, моцарел…" at bounding box center [829, 371] width 1277 height 425
click at [1315, 448] on div "Цыплёнок по-корейски в кисло-сладком соусе цыпленок, панировочные сухари, остры…" at bounding box center [829, 483] width 1234 height 123
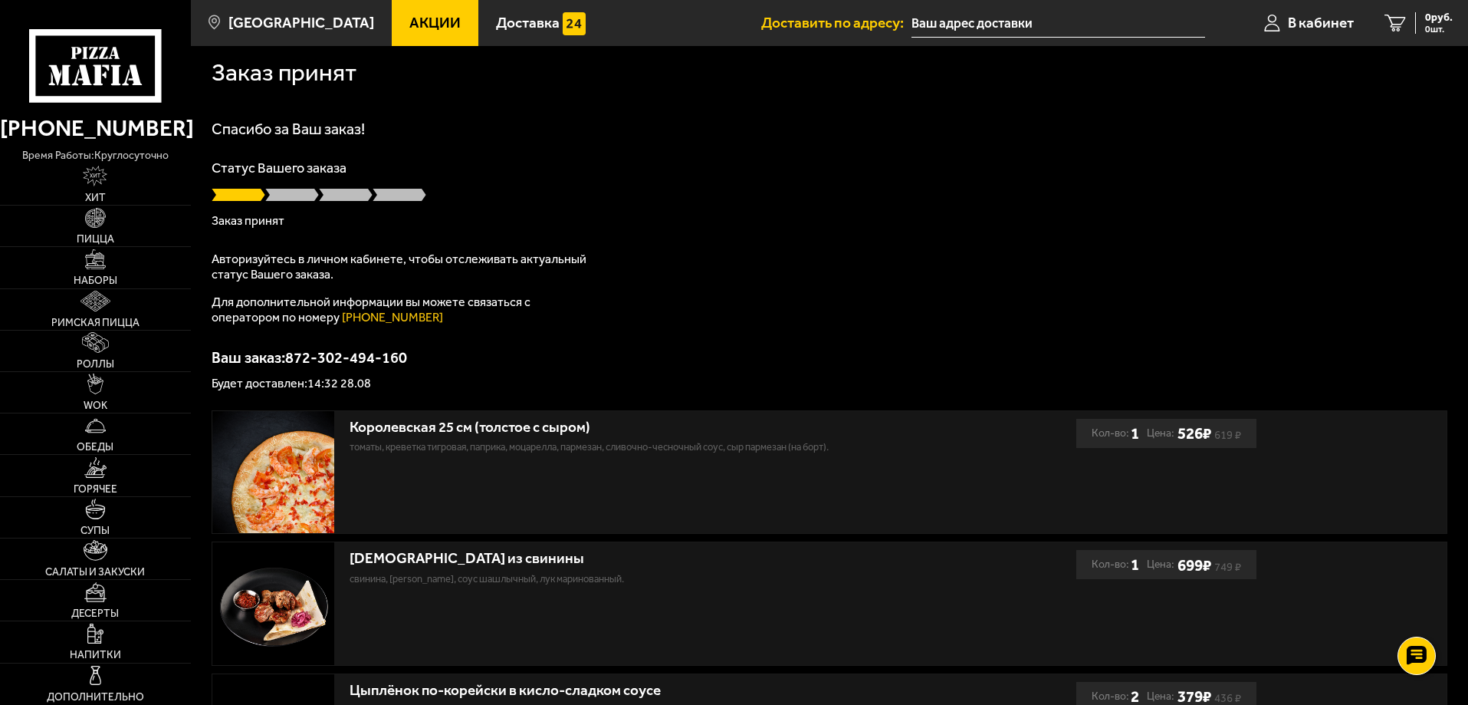
scroll to position [0, 0]
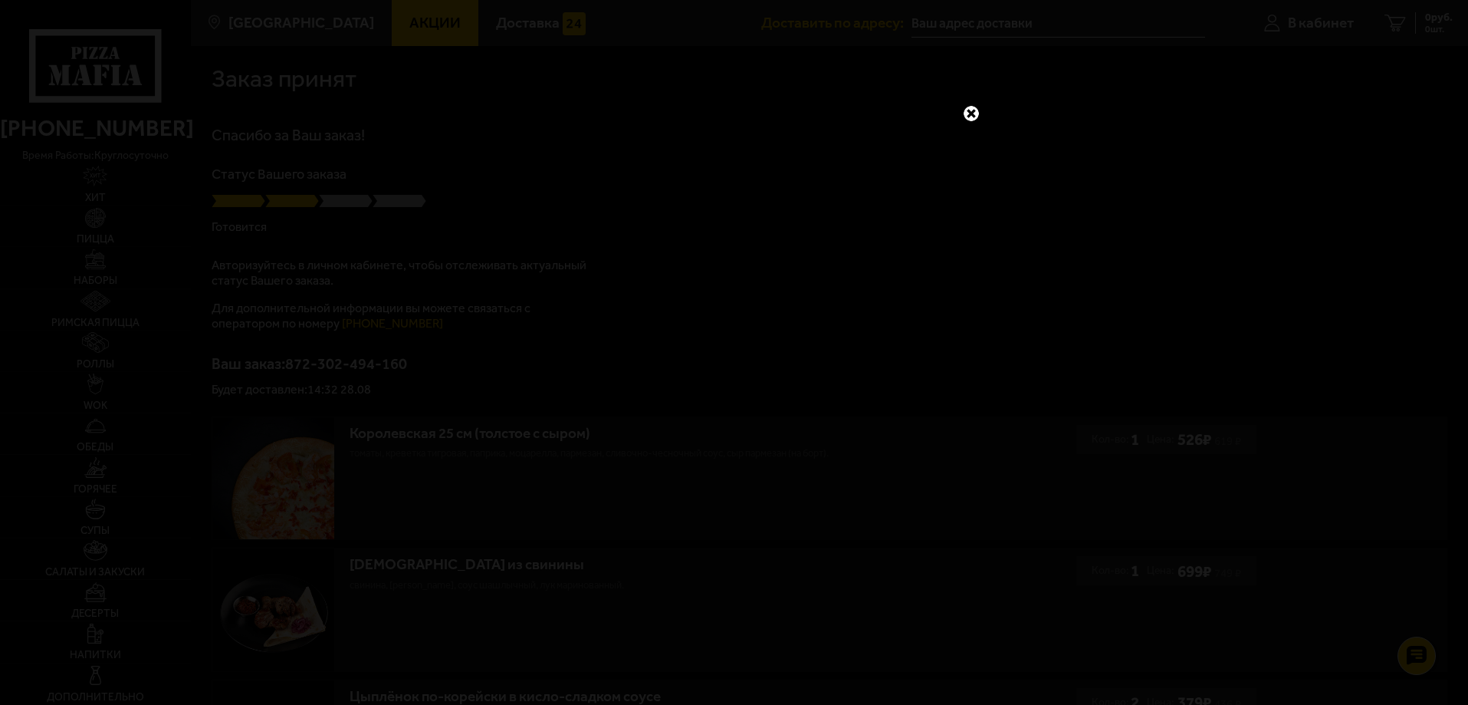
click at [968, 111] on link at bounding box center [971, 114] width 20 height 20
